Goal: Task Accomplishment & Management: Manage account settings

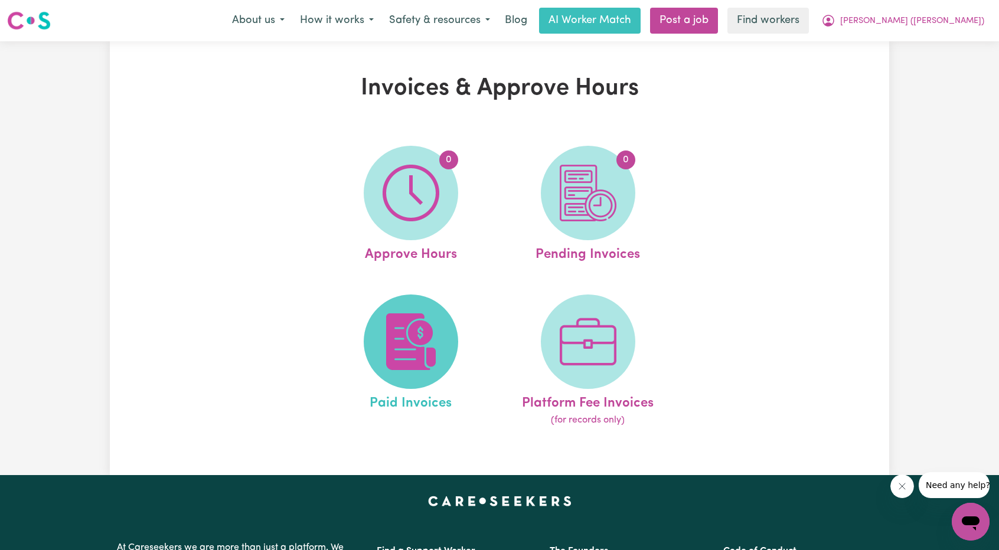
click at [439, 321] on img at bounding box center [411, 342] width 57 height 57
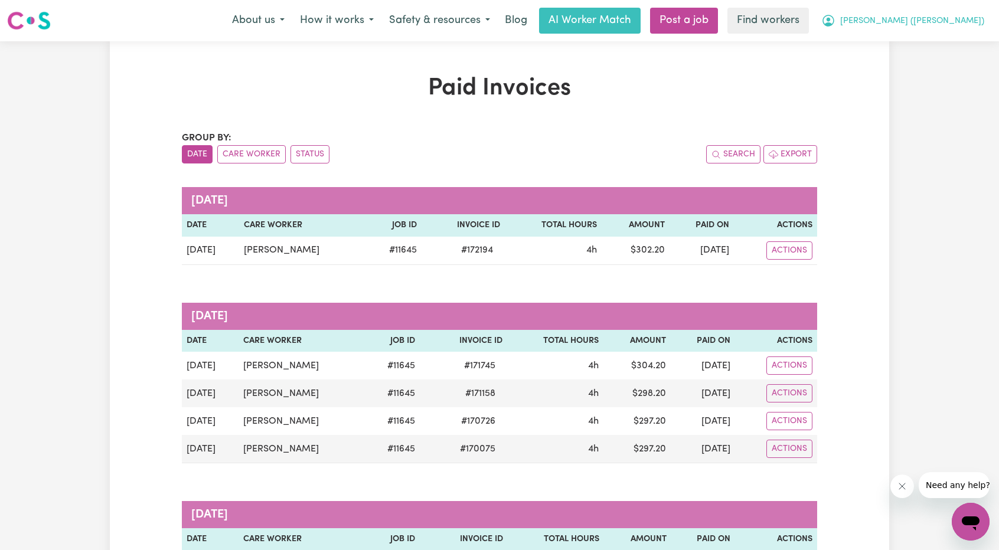
click at [945, 27] on button "[PERSON_NAME] ([PERSON_NAME])" at bounding box center [903, 20] width 178 height 25
click at [923, 70] on link "Logout" at bounding box center [944, 68] width 93 height 22
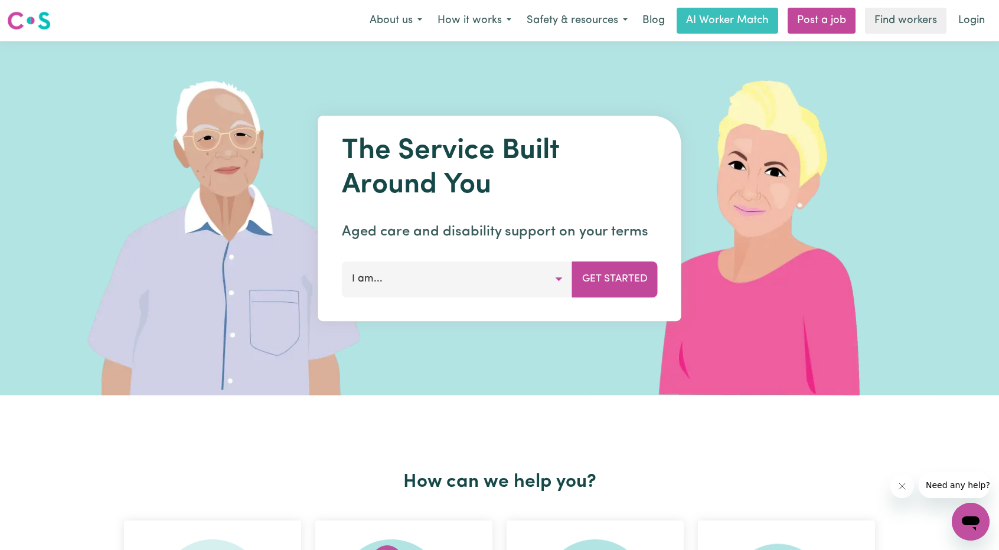
click at [969, 18] on link "Login" at bounding box center [972, 21] width 41 height 26
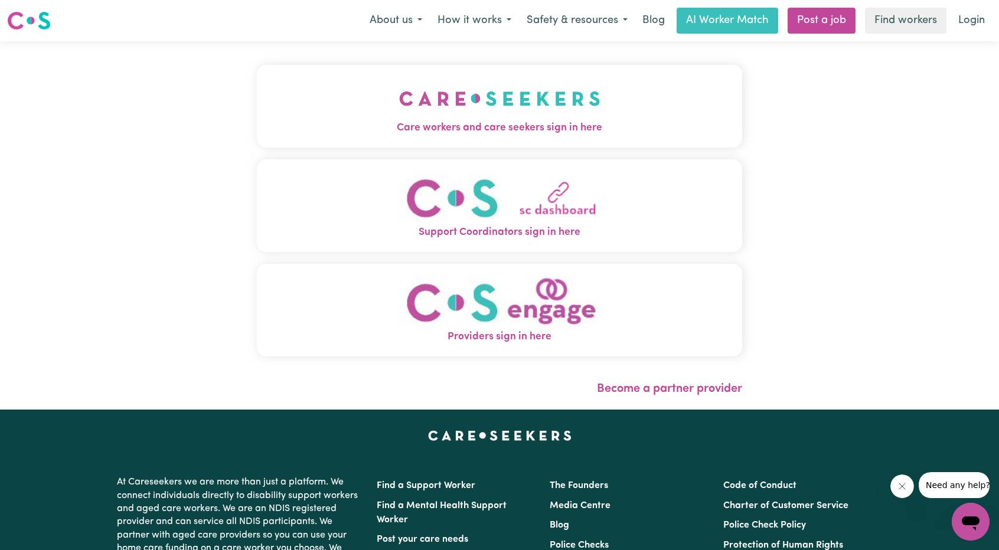
click at [399, 108] on img "Care workers and care seekers sign in here" at bounding box center [499, 99] width 201 height 44
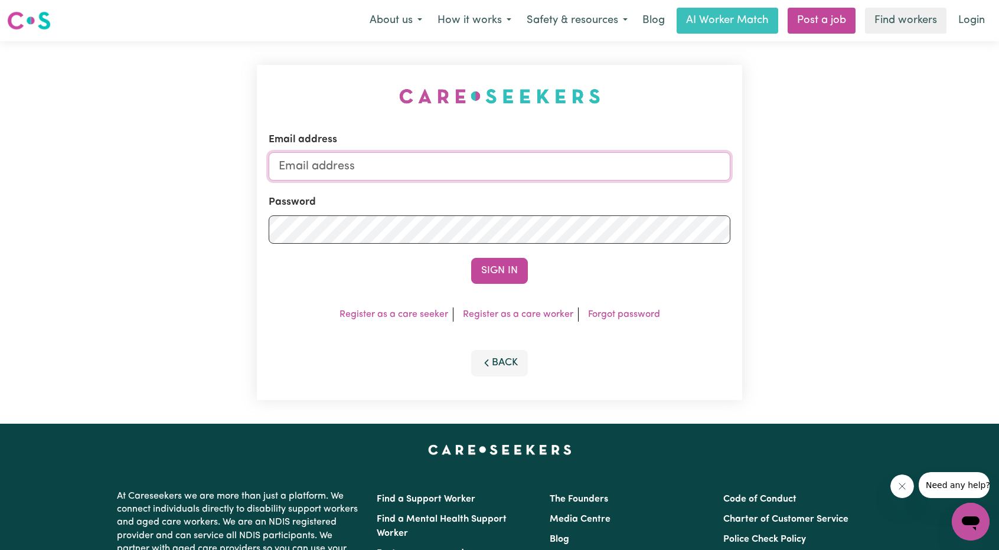
click at [547, 175] on input "Email address" at bounding box center [500, 166] width 462 height 28
drag, startPoint x: 340, startPoint y: 165, endPoint x: 523, endPoint y: 174, distance: 182.7
click at [523, 171] on input "[EMAIL_ADDRESS][PERSON_NAME][DOMAIN_NAME]" at bounding box center [500, 166] width 462 height 28
type input "superuser~[EMAIL_ADDRESS][DOMAIN_NAME]"
click at [501, 273] on button "Sign In" at bounding box center [499, 271] width 57 height 26
